Goal: Task Accomplishment & Management: Complete application form

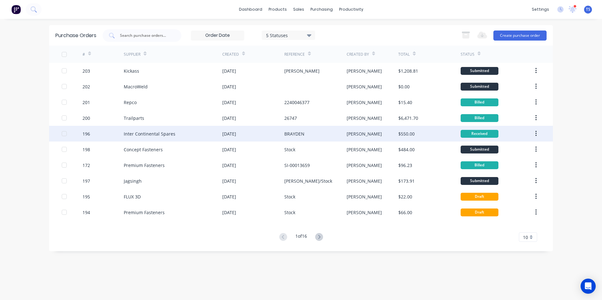
click at [162, 139] on div "Inter Continental Spares" at bounding box center [173, 134] width 99 height 16
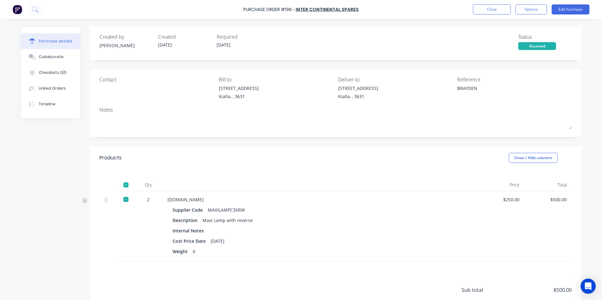
type textarea "x"
click at [495, 12] on button "Close" at bounding box center [492, 9] width 38 height 10
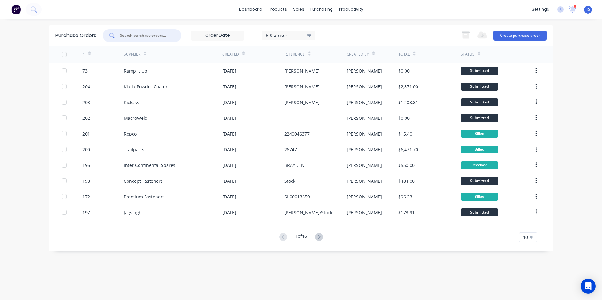
click at [133, 35] on input "text" at bounding box center [145, 35] width 52 height 6
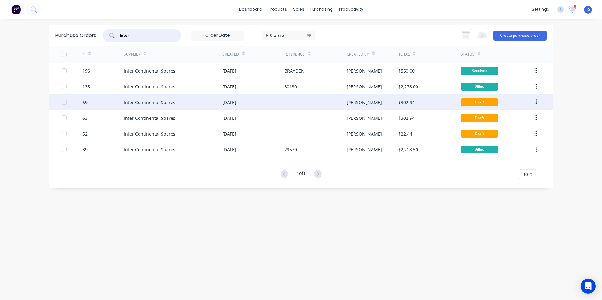
type input "inter"
click at [149, 104] on div "Inter Continental Spares" at bounding box center [150, 102] width 52 height 7
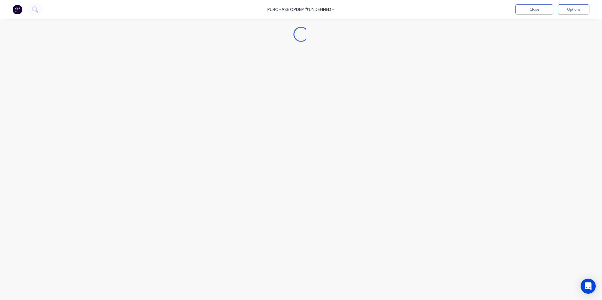
click at [149, 104] on div "Loading..." at bounding box center [300, 140] width 573 height 269
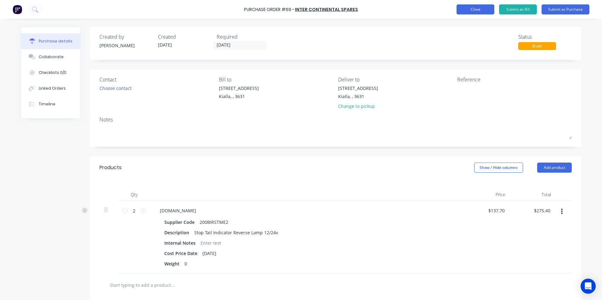
click at [470, 8] on button "Close" at bounding box center [476, 9] width 38 height 10
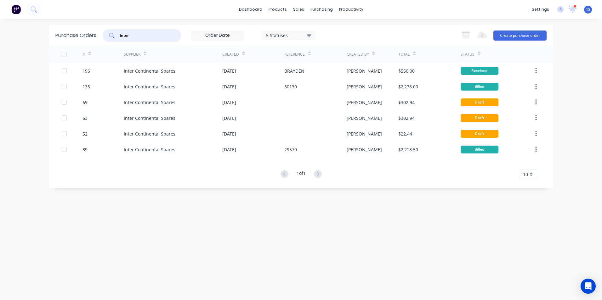
click at [146, 37] on input "inter" at bounding box center [145, 35] width 52 height 6
type input "i"
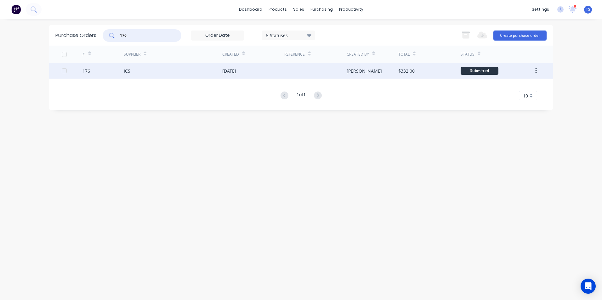
type input "176"
click at [133, 72] on div "ICS" at bounding box center [173, 71] width 99 height 16
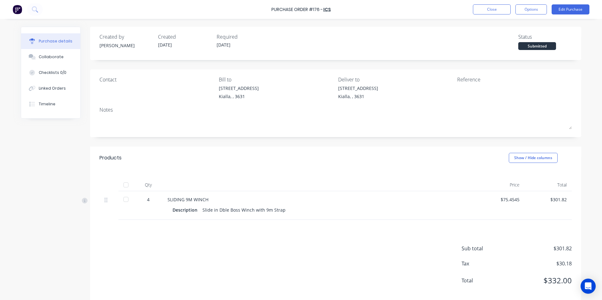
click at [123, 184] on div at bounding box center [126, 185] width 13 height 13
click at [566, 8] on button "Edit Purchase" at bounding box center [571, 9] width 38 height 10
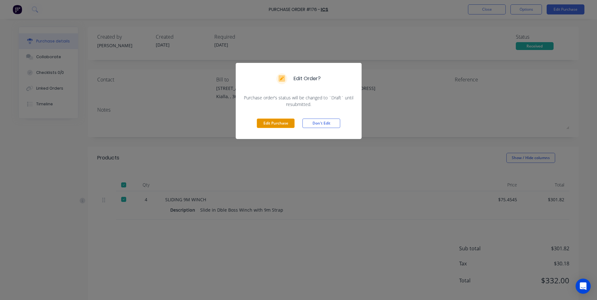
click at [286, 123] on button "Edit Purchase" at bounding box center [276, 123] width 38 height 9
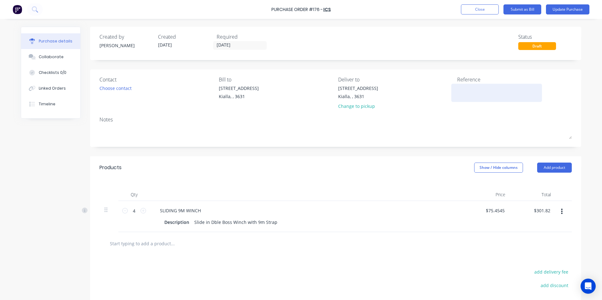
click at [457, 89] on textarea at bounding box center [496, 92] width 79 height 14
click at [574, 11] on button "Update Purchase" at bounding box center [567, 9] width 43 height 10
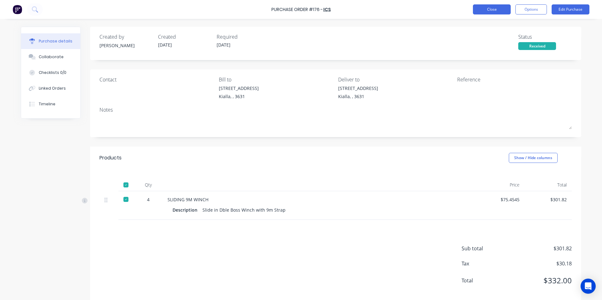
click at [493, 9] on button "Close" at bounding box center [492, 9] width 38 height 10
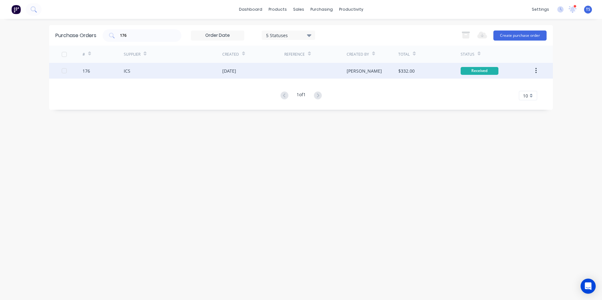
click at [94, 74] on div "176" at bounding box center [103, 71] width 42 height 16
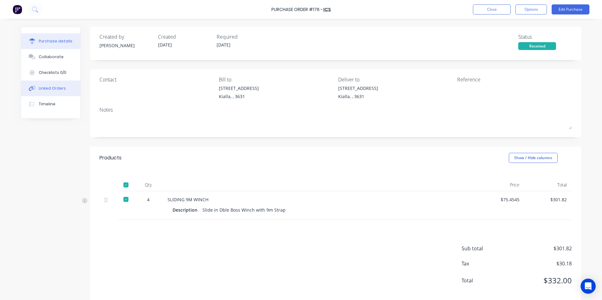
click at [45, 88] on div "Linked Orders" at bounding box center [52, 89] width 27 height 6
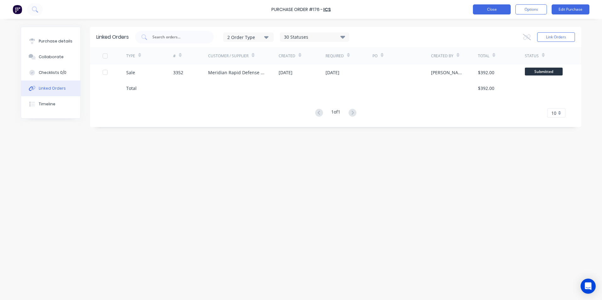
click at [480, 8] on button "Close" at bounding box center [492, 9] width 38 height 10
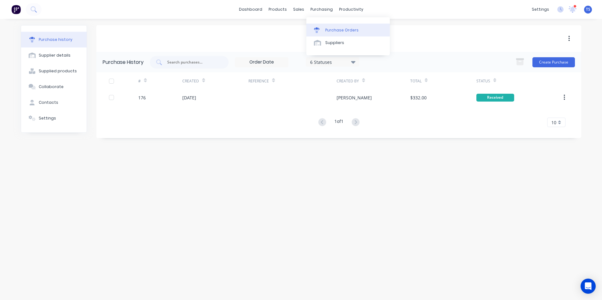
click at [339, 30] on div "Purchase Orders" at bounding box center [341, 30] width 33 height 6
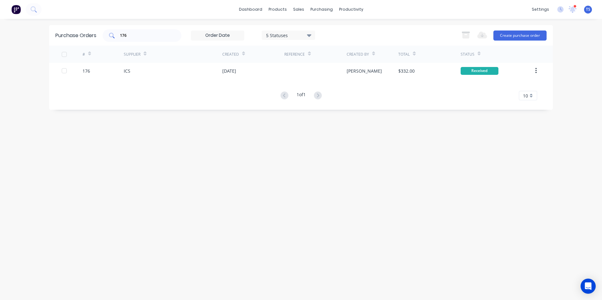
click at [135, 33] on input "176" at bounding box center [145, 35] width 52 height 6
type input "1"
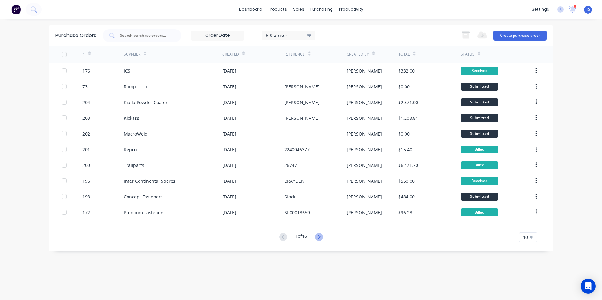
click at [320, 237] on icon at bounding box center [319, 237] width 2 height 4
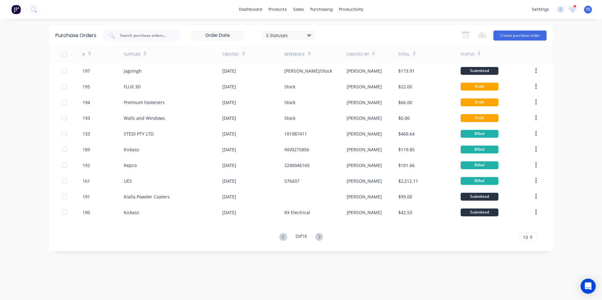
click at [320, 237] on icon at bounding box center [319, 237] width 2 height 4
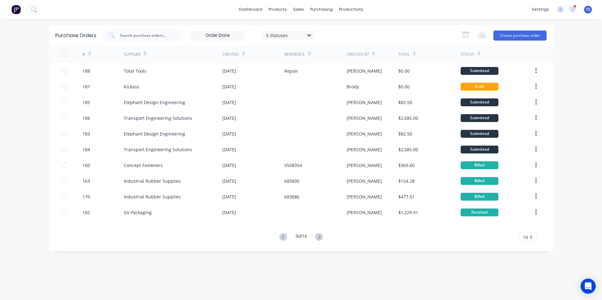
click at [320, 237] on icon at bounding box center [319, 237] width 2 height 4
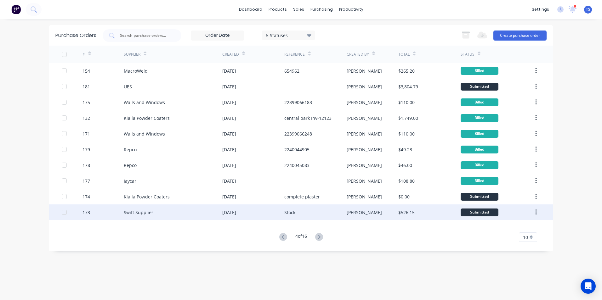
click at [127, 212] on div "Swift Supplies" at bounding box center [139, 212] width 30 height 7
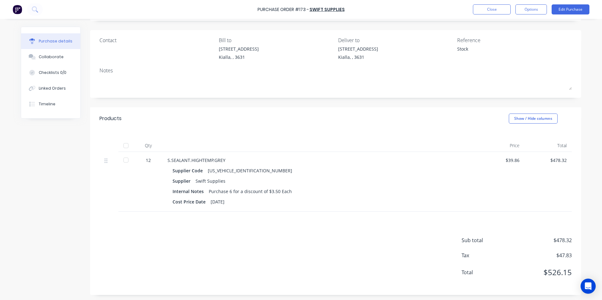
scroll to position [41, 0]
drag, startPoint x: 517, startPoint y: 158, endPoint x: 504, endPoint y: 159, distance: 12.7
click at [504, 159] on div "$39.86" at bounding box center [500, 159] width 37 height 7
copy div "$39.86"
click at [567, 10] on button "Edit Purchase" at bounding box center [571, 9] width 38 height 10
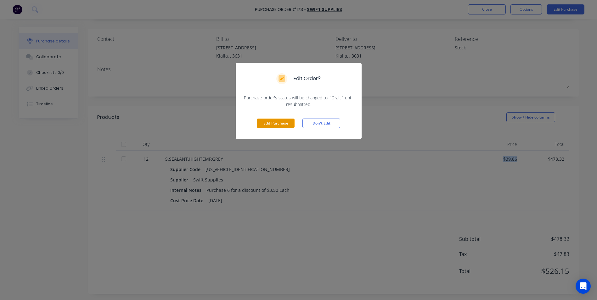
click at [277, 125] on button "Edit Purchase" at bounding box center [276, 123] width 38 height 9
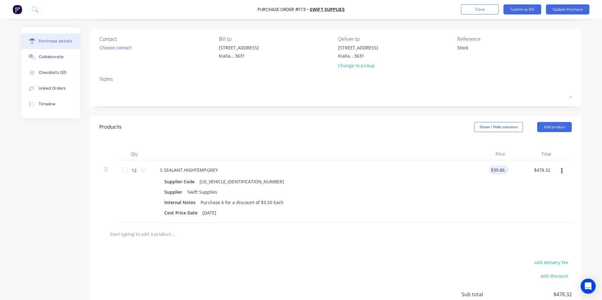
type textarea "x"
drag, startPoint x: 503, startPoint y: 170, endPoint x: 482, endPoint y: 172, distance: 21.2
click at [482, 172] on div "39.86 39.86" at bounding box center [488, 192] width 46 height 62
type input "32"
type textarea "x"
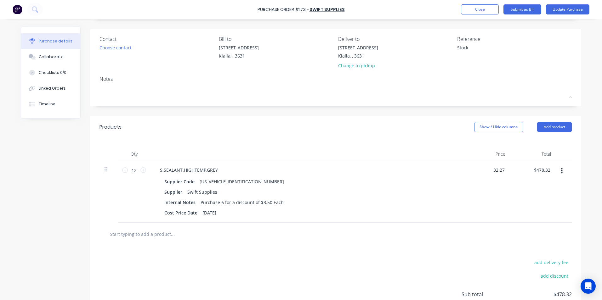
type input "32.27"
type textarea "x"
type input "$32.27"
type input "$387.24"
click at [547, 187] on div "$387.24 $478.32" at bounding box center [533, 192] width 46 height 62
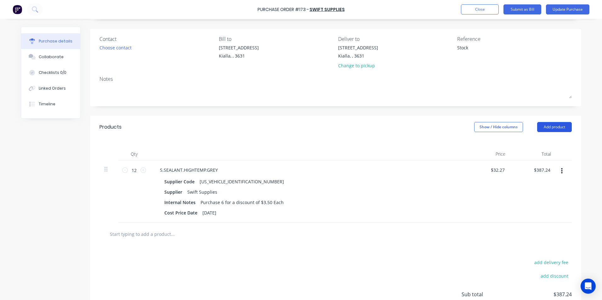
click at [552, 126] on button "Add product" at bounding box center [554, 127] width 35 height 10
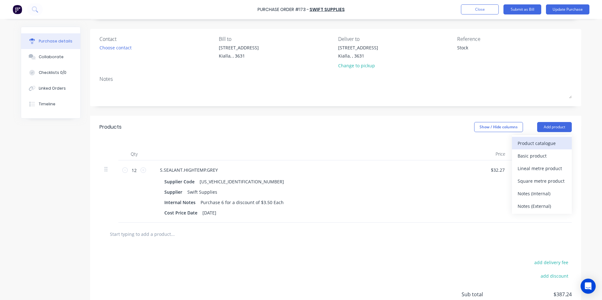
click at [527, 144] on div "Product catalogue" at bounding box center [542, 143] width 48 height 9
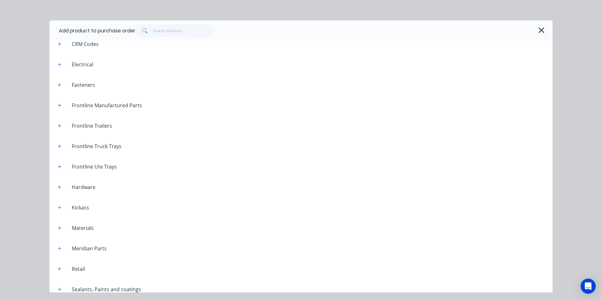
scroll to position [250, 0]
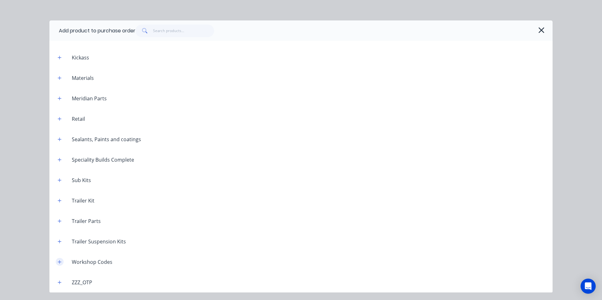
click at [60, 261] on icon "button" at bounding box center [60, 262] width 4 height 4
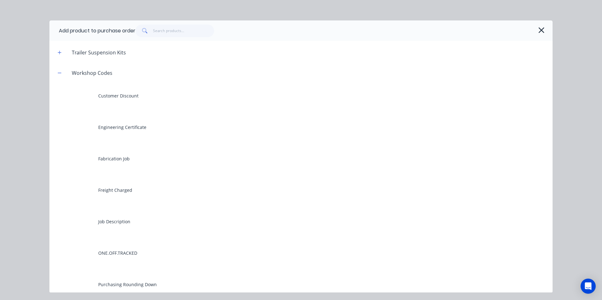
scroll to position [408, 0]
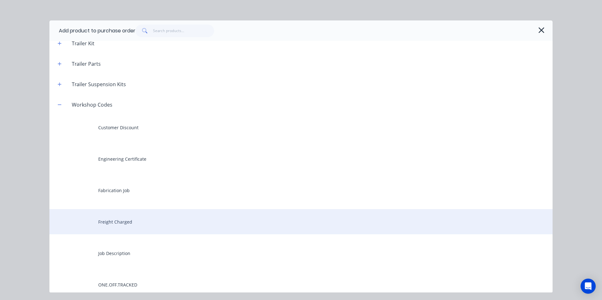
click at [103, 224] on div "Freight Charged" at bounding box center [300, 221] width 503 height 25
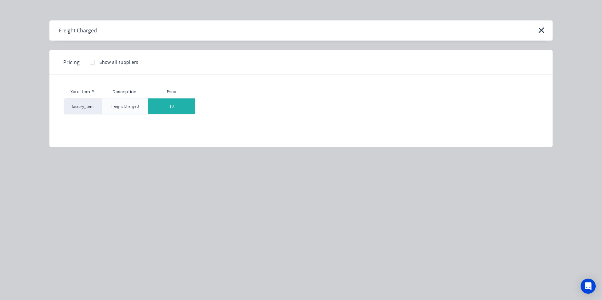
click at [182, 107] on div "$0" at bounding box center [171, 107] width 47 height 16
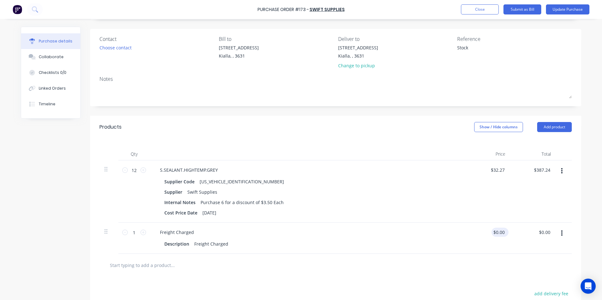
type textarea "x"
drag, startPoint x: 503, startPoint y: 233, endPoint x: 494, endPoint y: 235, distance: 9.0
click at [494, 235] on input "0.00" at bounding box center [500, 232] width 12 height 9
type input "14."
type textarea "x"
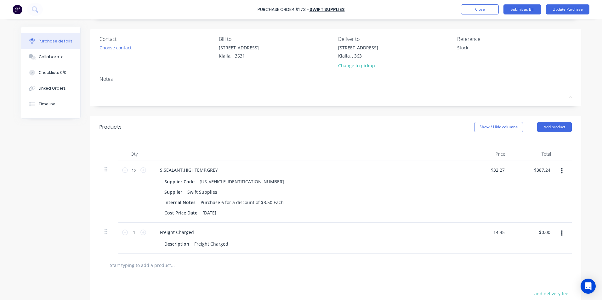
type input "14.45"
type textarea "x"
type input "$14.45"
click at [429, 243] on div "Description Freight Charged" at bounding box center [306, 244] width 288 height 9
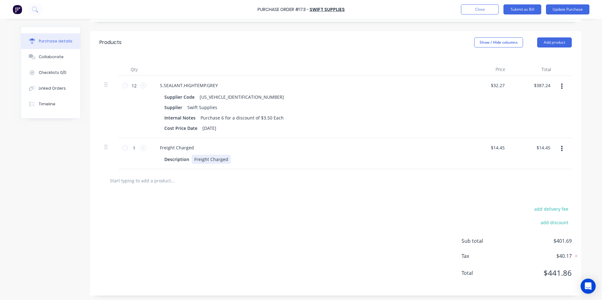
scroll to position [127, 0]
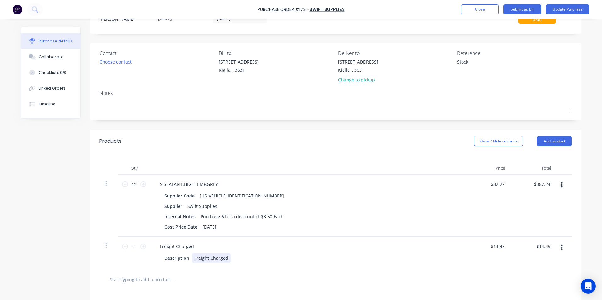
type textarea "x"
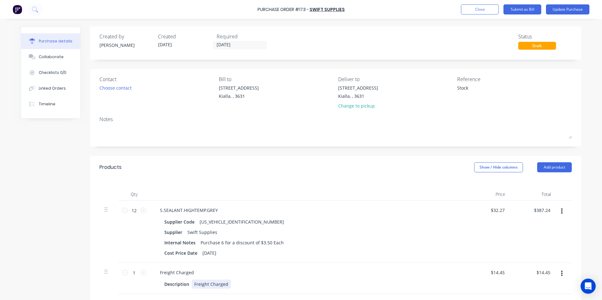
scroll to position [0, 0]
drag, startPoint x: 474, startPoint y: 88, endPoint x: 483, endPoint y: 84, distance: 10.3
click at [475, 86] on textarea "Stock" at bounding box center [496, 92] width 79 height 14
type textarea "S"
type textarea "N534"
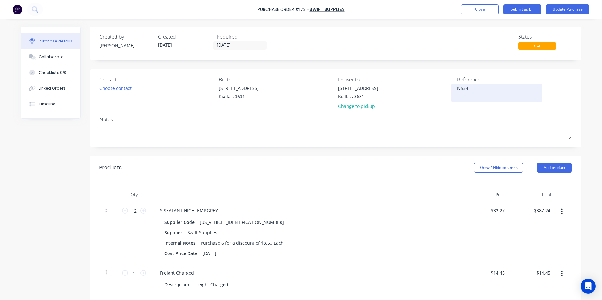
type textarea "x"
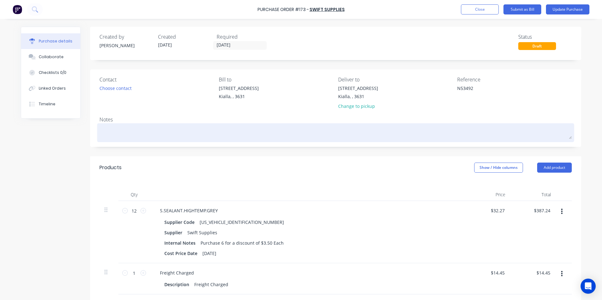
type textarea "N53492"
type textarea "x"
type textarea "N53492"
click at [424, 126] on textarea at bounding box center [335, 132] width 472 height 14
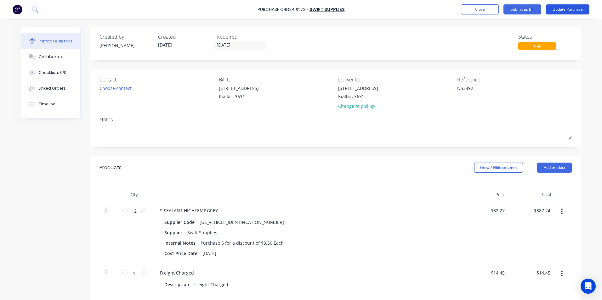
click at [573, 9] on button "Update Purchase" at bounding box center [567, 9] width 43 height 10
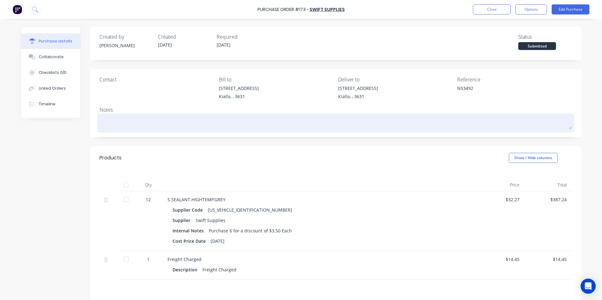
click at [106, 119] on textarea at bounding box center [335, 122] width 472 height 14
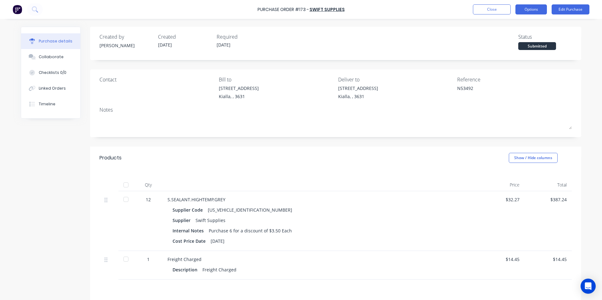
click at [535, 9] on button "Options" at bounding box center [530, 9] width 31 height 10
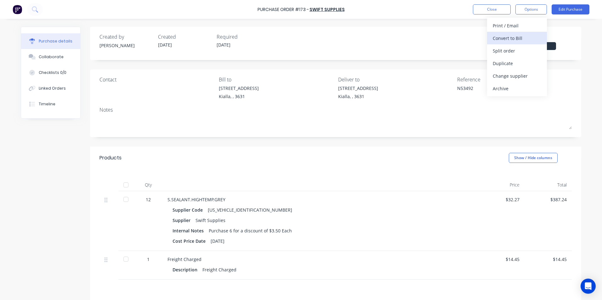
click at [527, 39] on div "Convert to Bill" at bounding box center [517, 38] width 48 height 9
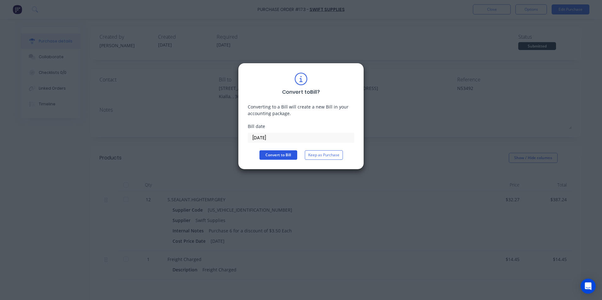
click at [279, 155] on button "Convert to Bill" at bounding box center [278, 154] width 38 height 9
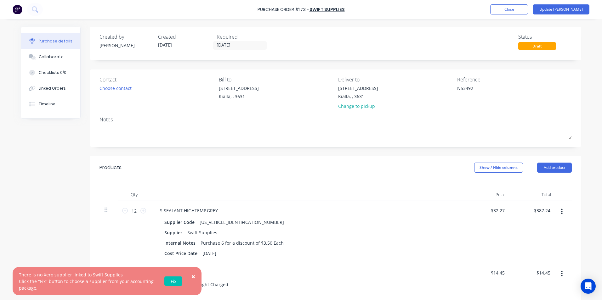
type textarea "x"
click at [173, 281] on link "Fix" at bounding box center [173, 281] width 18 height 9
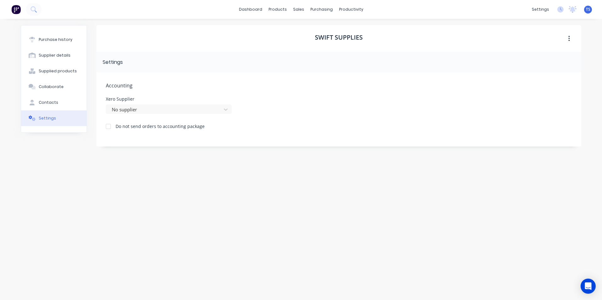
click at [110, 126] on div at bounding box center [108, 126] width 13 height 13
click at [51, 37] on div "Purchase history" at bounding box center [56, 40] width 34 height 6
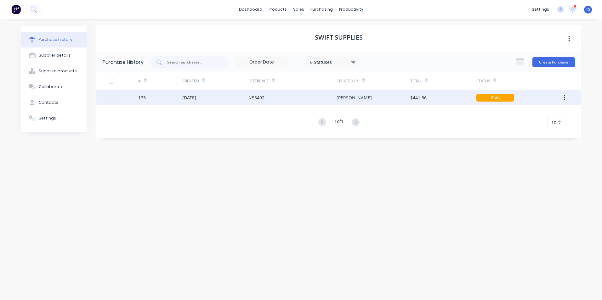
click at [142, 98] on div "173" at bounding box center [142, 97] width 8 height 7
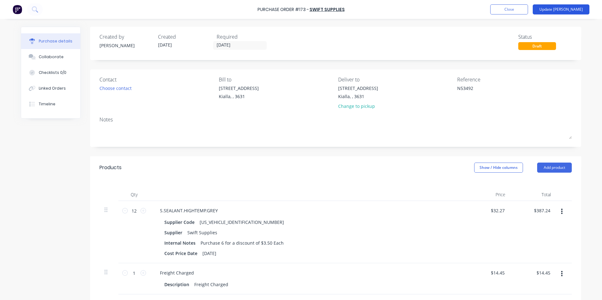
click at [566, 9] on button "Update [PERSON_NAME]" at bounding box center [561, 9] width 57 height 10
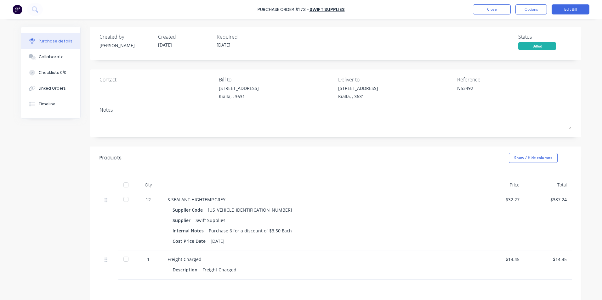
click at [125, 184] on div at bounding box center [126, 185] width 13 height 13
click at [531, 9] on button "Options" at bounding box center [530, 9] width 31 height 10
click at [565, 95] on div "N53492" at bounding box center [514, 93] width 115 height 16
click at [481, 9] on button "Close" at bounding box center [492, 9] width 38 height 10
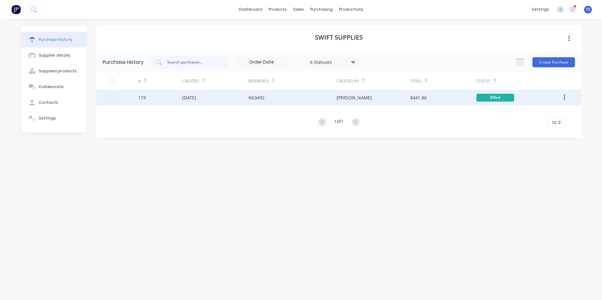
click at [143, 101] on div "173" at bounding box center [160, 98] width 44 height 16
type textarea "x"
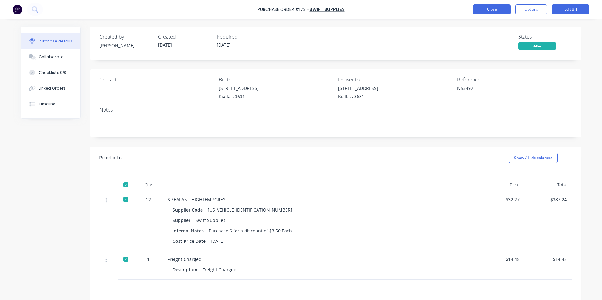
click at [481, 12] on button "Close" at bounding box center [492, 9] width 38 height 10
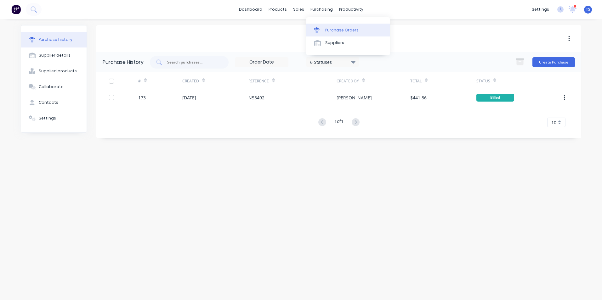
click at [336, 31] on div "Purchase Orders" at bounding box center [341, 30] width 33 height 6
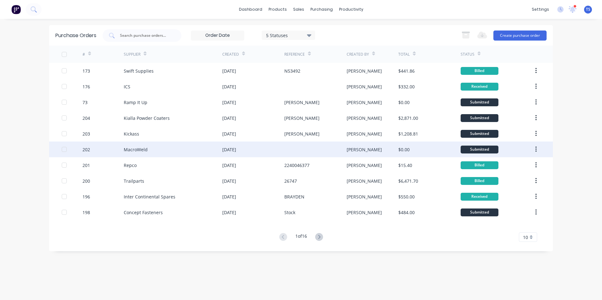
click at [144, 147] on div "MacroWeld" at bounding box center [136, 149] width 24 height 7
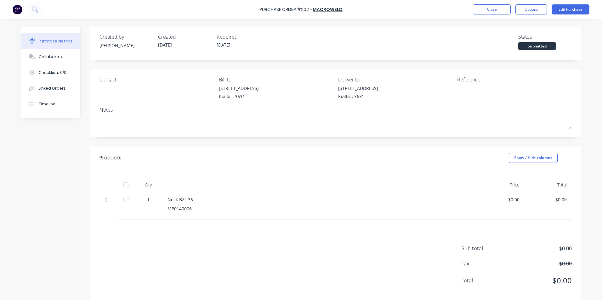
click at [147, 198] on div "1" at bounding box center [148, 199] width 18 height 7
click at [570, 9] on button "Edit Purchase" at bounding box center [571, 9] width 38 height 10
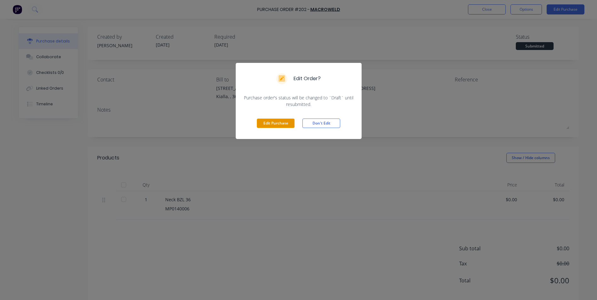
click at [275, 123] on button "Edit Purchase" at bounding box center [276, 123] width 38 height 9
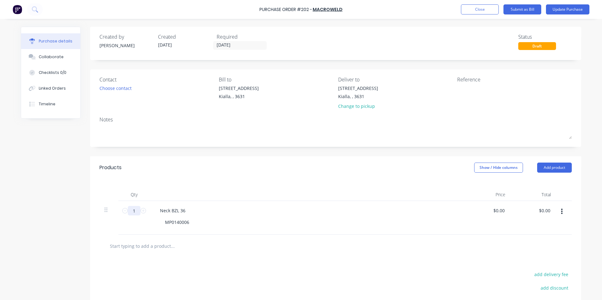
click at [133, 211] on input "1" at bounding box center [134, 210] width 13 height 9
type input "2"
click at [249, 219] on div "MP0140006" at bounding box center [310, 222] width 300 height 9
click at [572, 9] on button "Update Purchase" at bounding box center [567, 9] width 43 height 10
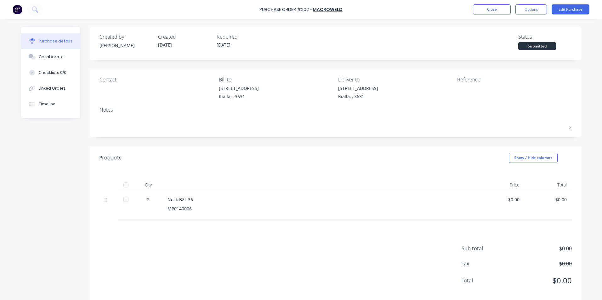
click at [123, 185] on div at bounding box center [126, 185] width 13 height 13
click at [484, 10] on button "Close" at bounding box center [492, 9] width 38 height 10
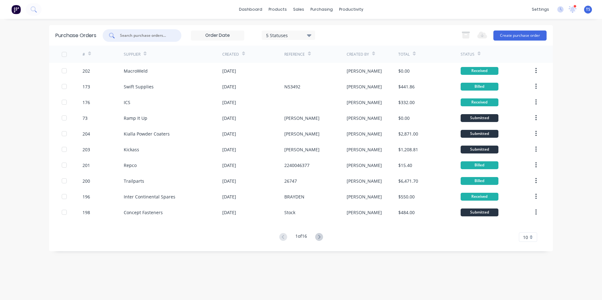
click at [128, 34] on input "text" at bounding box center [145, 35] width 52 height 6
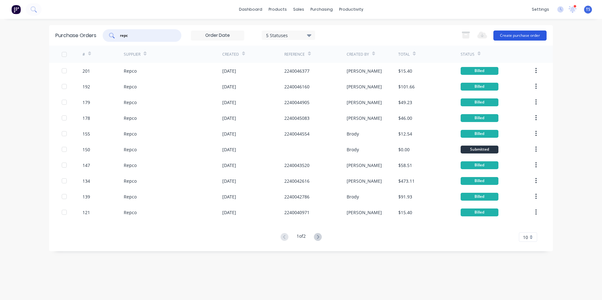
type input "repc"
click at [516, 32] on button "Create purchase order" at bounding box center [519, 36] width 53 height 10
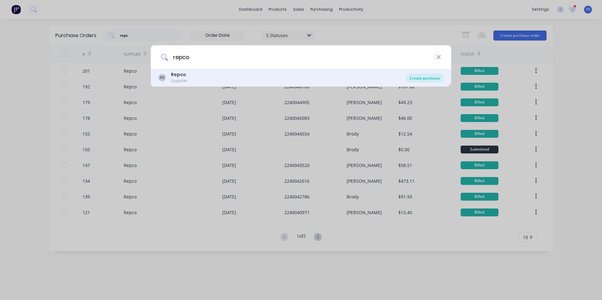
type input "repco"
click at [429, 78] on div "Create purchase" at bounding box center [425, 78] width 38 height 9
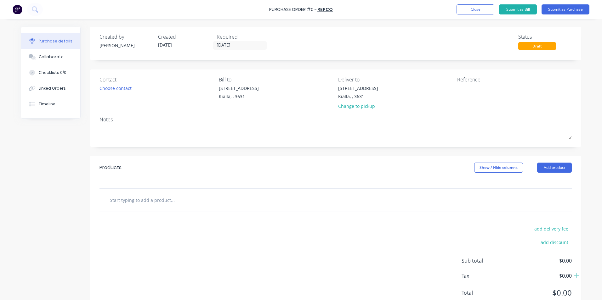
click at [132, 199] on input "text" at bounding box center [173, 200] width 126 height 13
click at [554, 169] on button "Add product" at bounding box center [554, 168] width 35 height 10
click at [553, 167] on button "Add product" at bounding box center [554, 168] width 35 height 10
click at [554, 167] on button "Add product" at bounding box center [554, 168] width 35 height 10
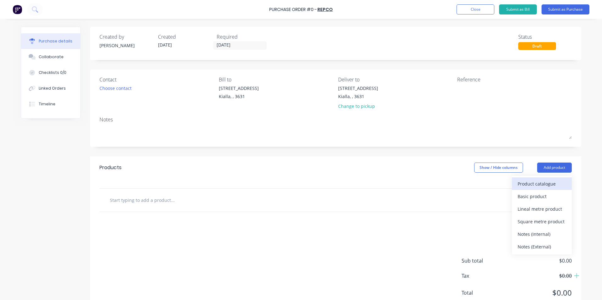
click at [534, 185] on div "Product catalogue" at bounding box center [542, 183] width 48 height 9
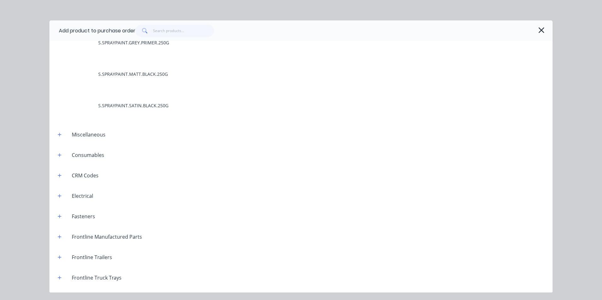
scroll to position [189, 0]
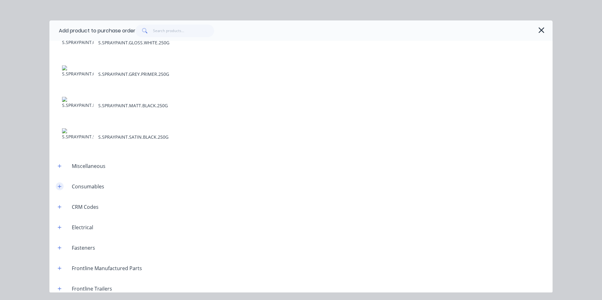
click at [59, 186] on icon "button" at bounding box center [60, 187] width 4 height 4
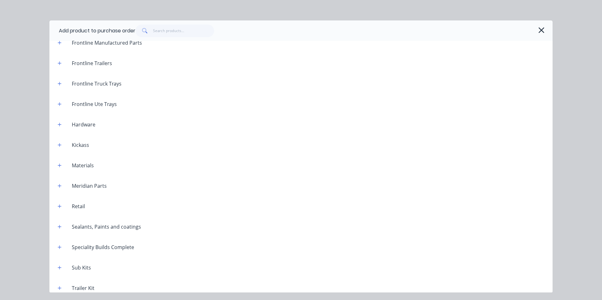
scroll to position [1574, 0]
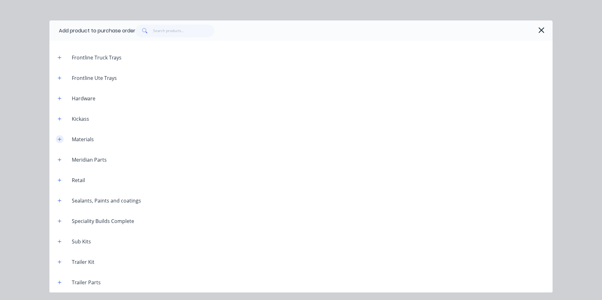
click at [60, 137] on button "button" at bounding box center [60, 139] width 8 height 8
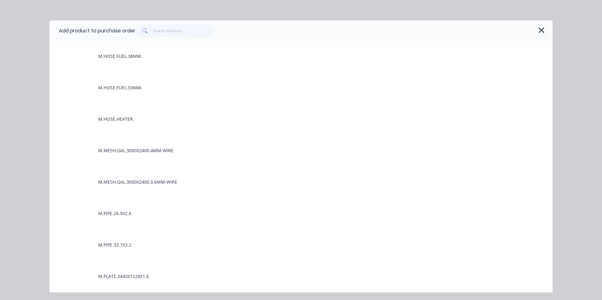
scroll to position [2078, 0]
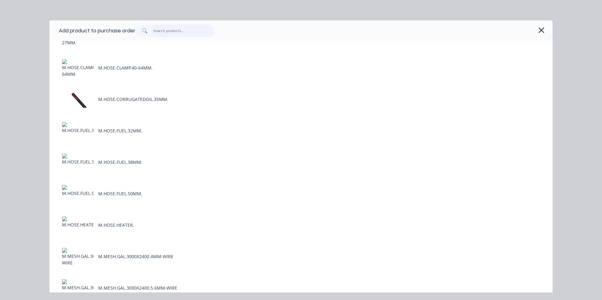
click at [162, 31] on input "text" at bounding box center [183, 31] width 61 height 13
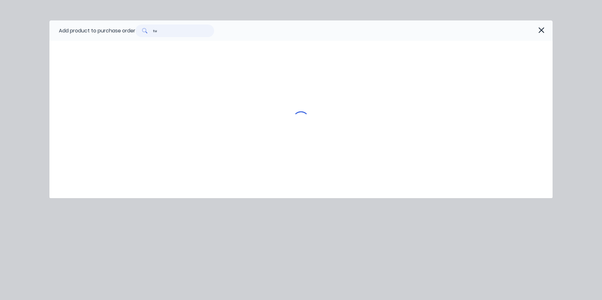
type input "t"
type input "c"
type input "s"
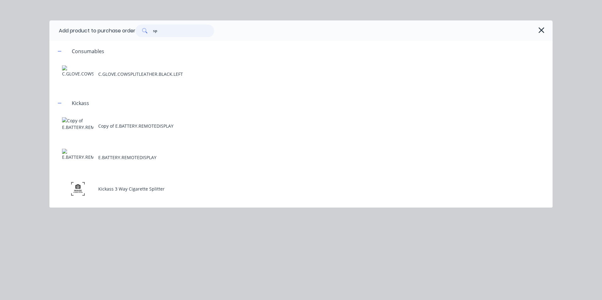
type input "s"
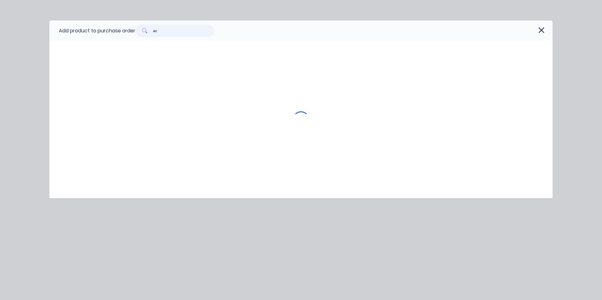
type input "a"
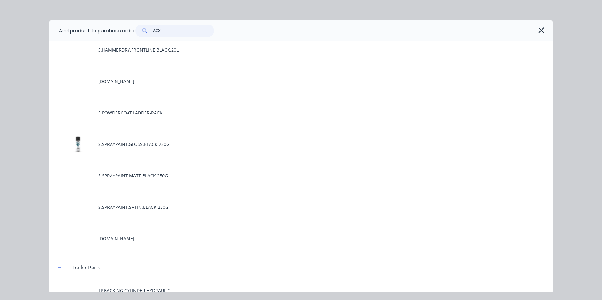
scroll to position [1070, 0]
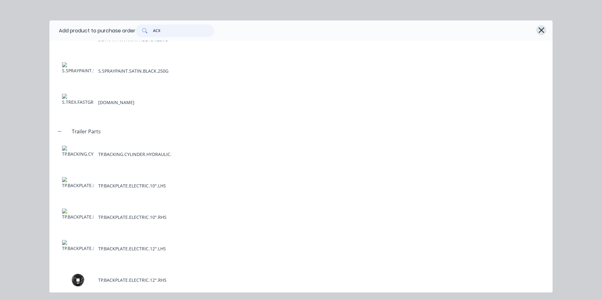
type input "ACX"
click at [540, 31] on icon "button" at bounding box center [541, 30] width 6 height 6
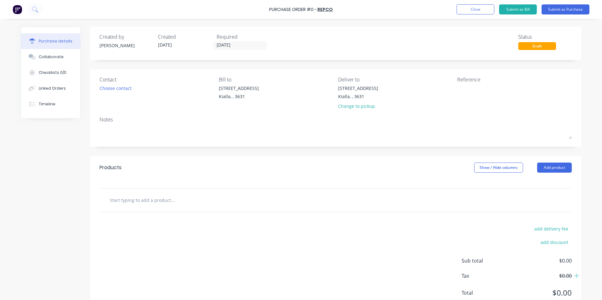
click at [113, 201] on input "text" at bounding box center [173, 200] width 126 height 13
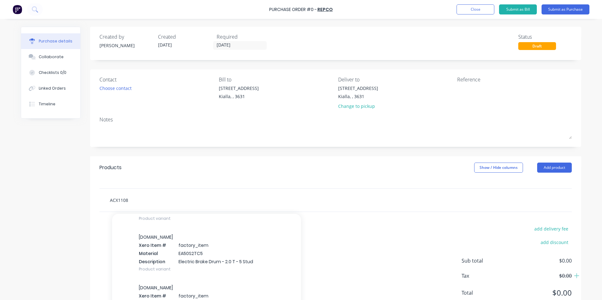
scroll to position [0, 0]
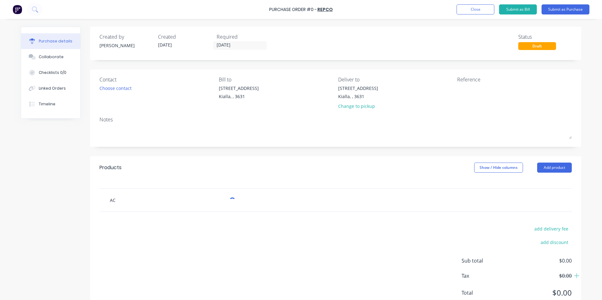
type input "A"
click at [473, 7] on button "Close" at bounding box center [476, 9] width 38 height 10
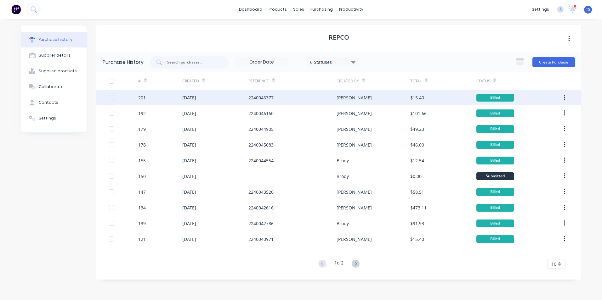
click at [141, 100] on div "201" at bounding box center [142, 97] width 8 height 7
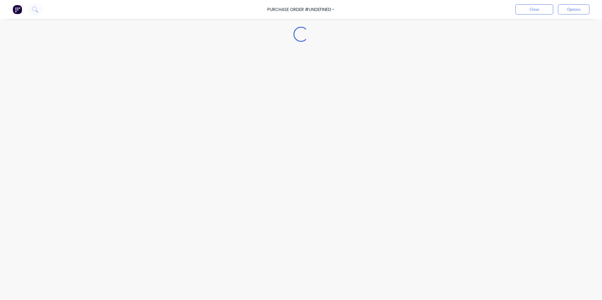
type textarea "x"
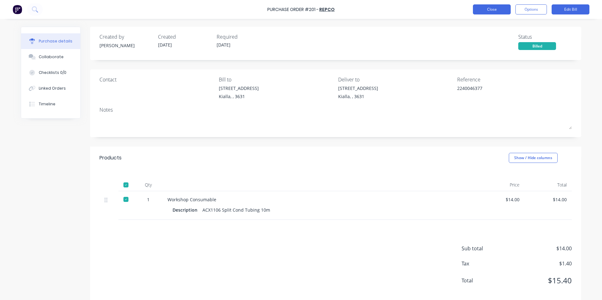
click at [484, 10] on button "Close" at bounding box center [492, 9] width 38 height 10
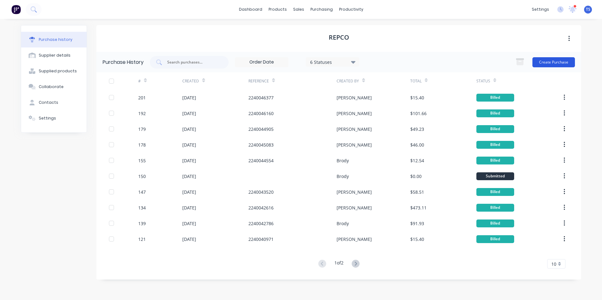
click at [560, 63] on button "Create Purchase" at bounding box center [553, 62] width 43 height 10
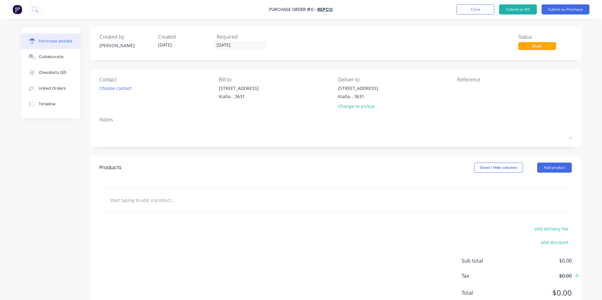
click at [118, 201] on input "text" at bounding box center [173, 200] width 126 height 13
click at [562, 168] on button "Add product" at bounding box center [554, 168] width 35 height 10
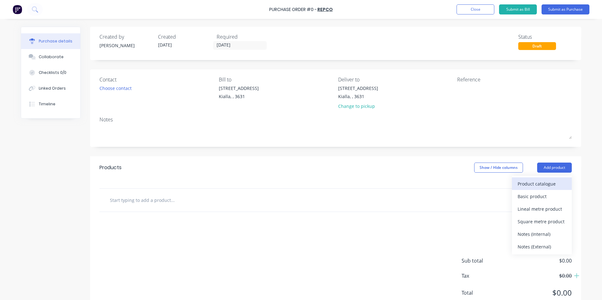
click at [531, 184] on div "Product catalogue" at bounding box center [542, 183] width 48 height 9
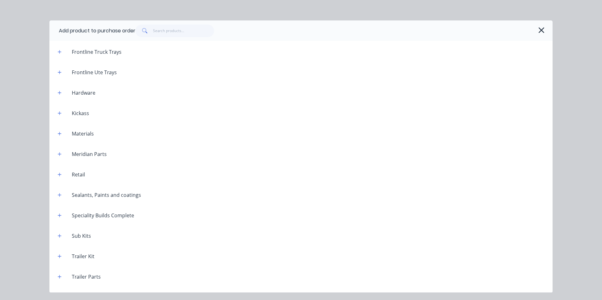
scroll to position [502, 0]
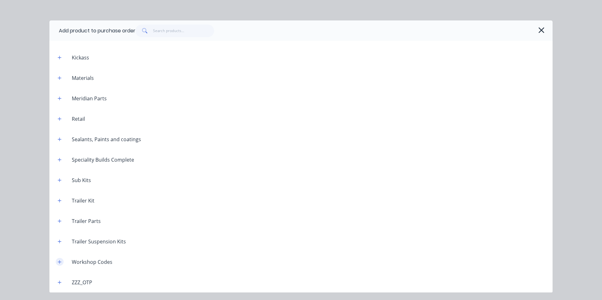
click at [57, 263] on button "button" at bounding box center [60, 262] width 8 height 8
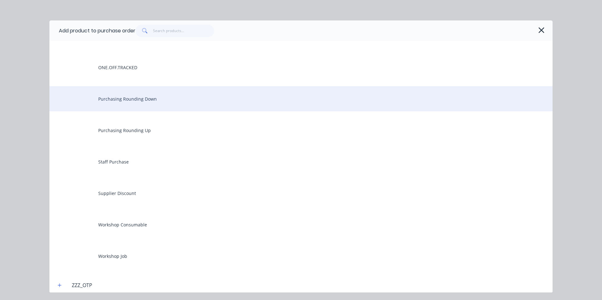
scroll to position [880, 0]
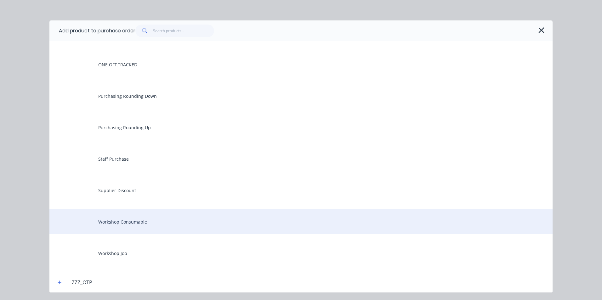
click at [137, 223] on div "Workshop Consumable" at bounding box center [300, 221] width 503 height 25
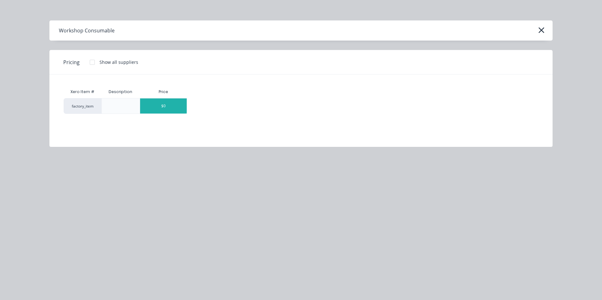
click at [179, 103] on div "$0" at bounding box center [163, 106] width 47 height 15
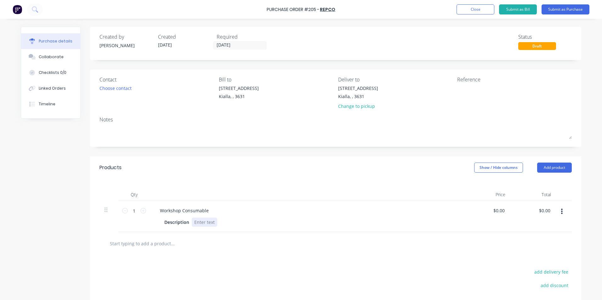
click at [194, 223] on div at bounding box center [205, 222] width 26 height 9
drag, startPoint x: 502, startPoint y: 212, endPoint x: 489, endPoint y: 211, distance: 13.3
click at [489, 211] on div "0.00 0.00" at bounding box center [488, 220] width 46 height 38
type input "$140.00"
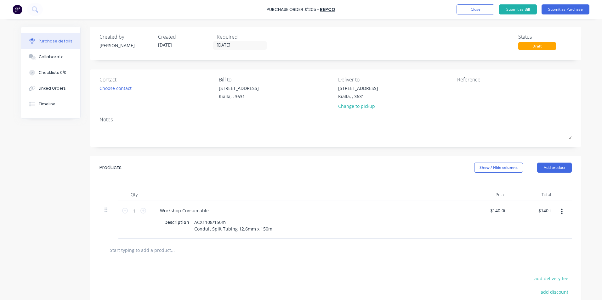
drag, startPoint x: 451, startPoint y: 264, endPoint x: 455, endPoint y: 255, distance: 9.5
click at [457, 86] on div at bounding box center [496, 93] width 79 height 16
drag, startPoint x: 457, startPoint y: 87, endPoint x: 488, endPoint y: 96, distance: 32.0
click at [457, 87] on textarea at bounding box center [496, 92] width 79 height 14
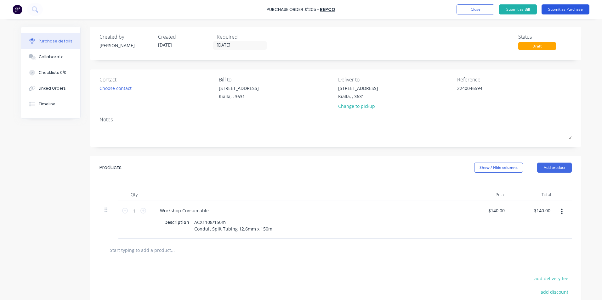
type textarea "2240046594"
type textarea "x"
type textarea "2240046594"
click at [571, 9] on button "Submit as Purchase" at bounding box center [566, 9] width 48 height 10
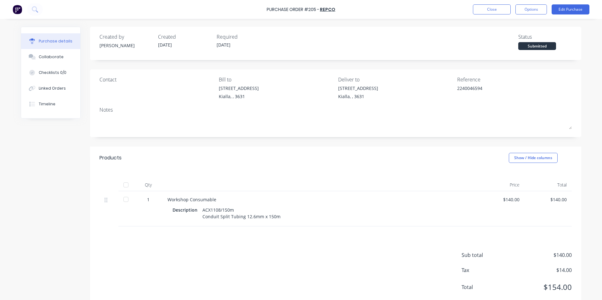
click at [124, 186] on div at bounding box center [126, 185] width 13 height 13
click at [537, 10] on button "Options" at bounding box center [530, 9] width 31 height 10
click at [519, 38] on div "Convert to Bill" at bounding box center [517, 38] width 48 height 9
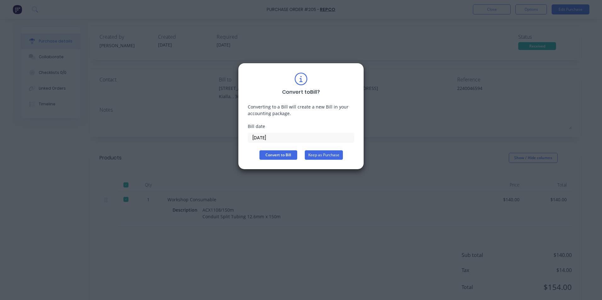
click at [334, 156] on button "Keep as Purchase" at bounding box center [324, 154] width 38 height 9
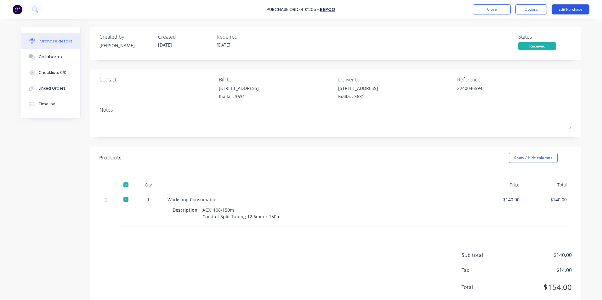
click at [578, 10] on button "Edit Purchase" at bounding box center [571, 9] width 38 height 10
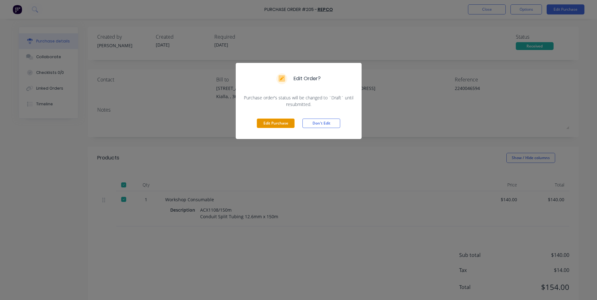
drag, startPoint x: 273, startPoint y: 123, endPoint x: 277, endPoint y: 99, distance: 24.5
click at [274, 123] on button "Edit Purchase" at bounding box center [276, 123] width 38 height 9
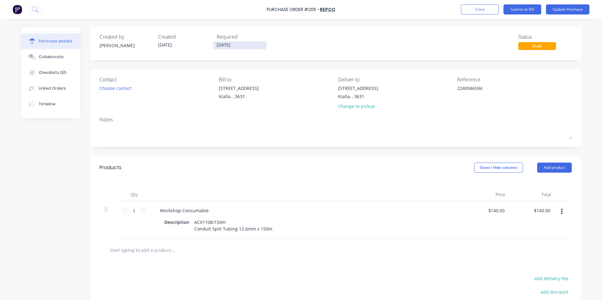
click at [235, 47] on input "[DATE]" at bounding box center [239, 46] width 53 height 8
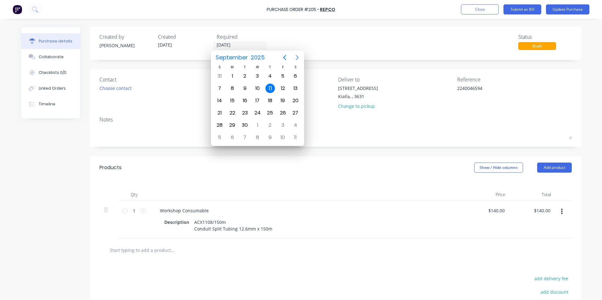
click at [297, 57] on icon "Next page" at bounding box center [297, 58] width 8 height 8
click at [298, 111] on div "25" at bounding box center [295, 112] width 9 height 9
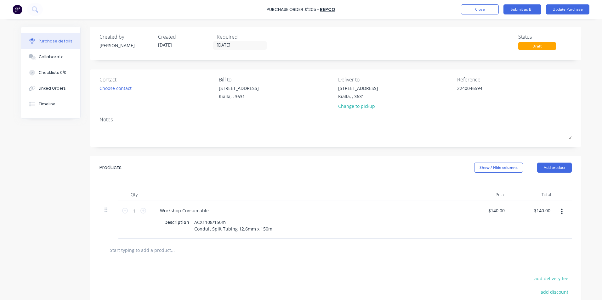
type textarea "x"
type input "[DATE]"
click at [521, 9] on button "Submit as Bill" at bounding box center [522, 9] width 38 height 10
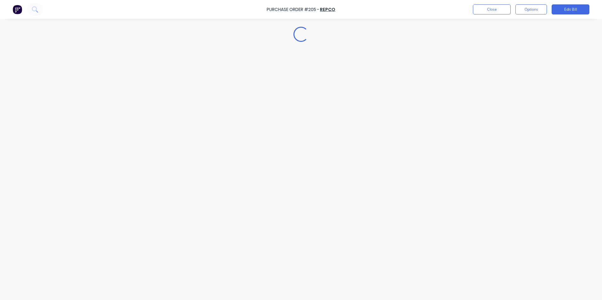
type textarea "x"
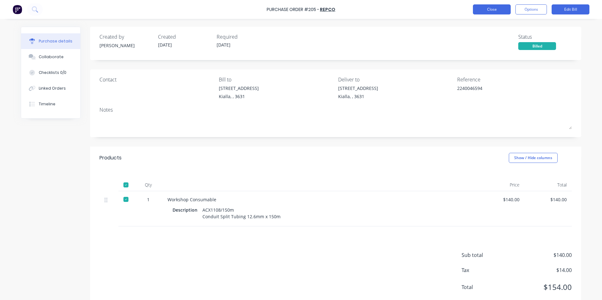
click at [489, 8] on button "Close" at bounding box center [492, 9] width 38 height 10
